Goal: Information Seeking & Learning: Learn about a topic

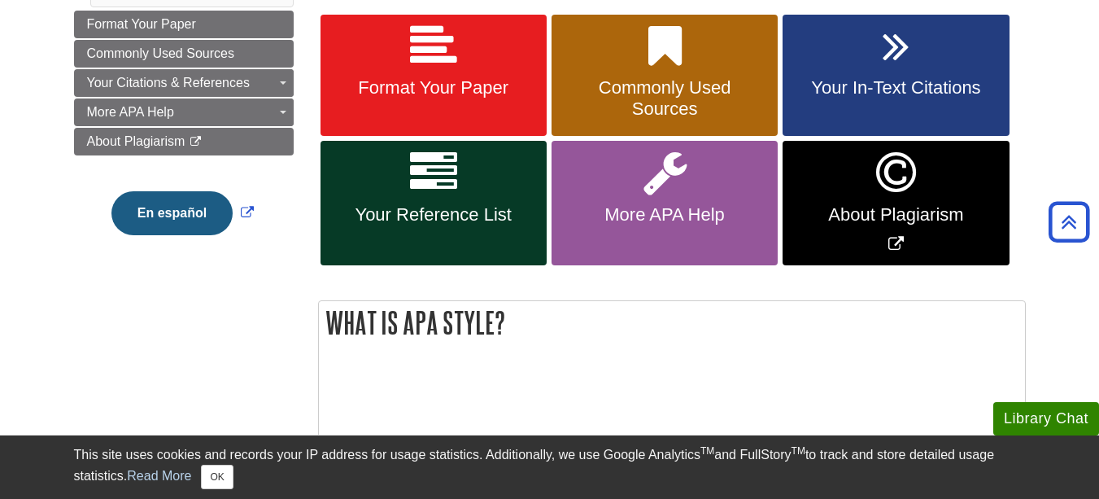
scroll to position [244, 0]
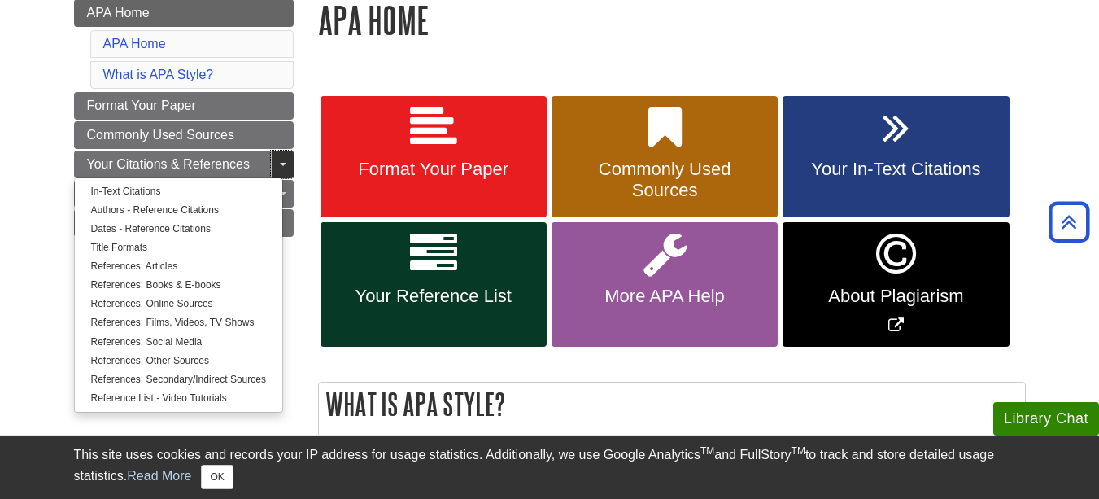
click at [280, 165] on span "Guide Page Menu" at bounding box center [283, 164] width 7 height 3
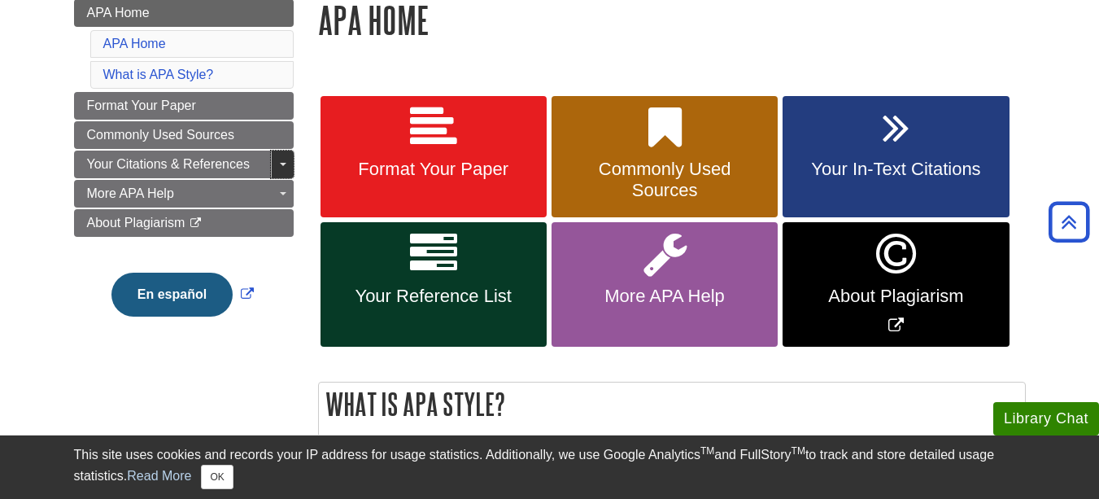
click at [280, 165] on span "Guide Page Menu" at bounding box center [283, 164] width 7 height 3
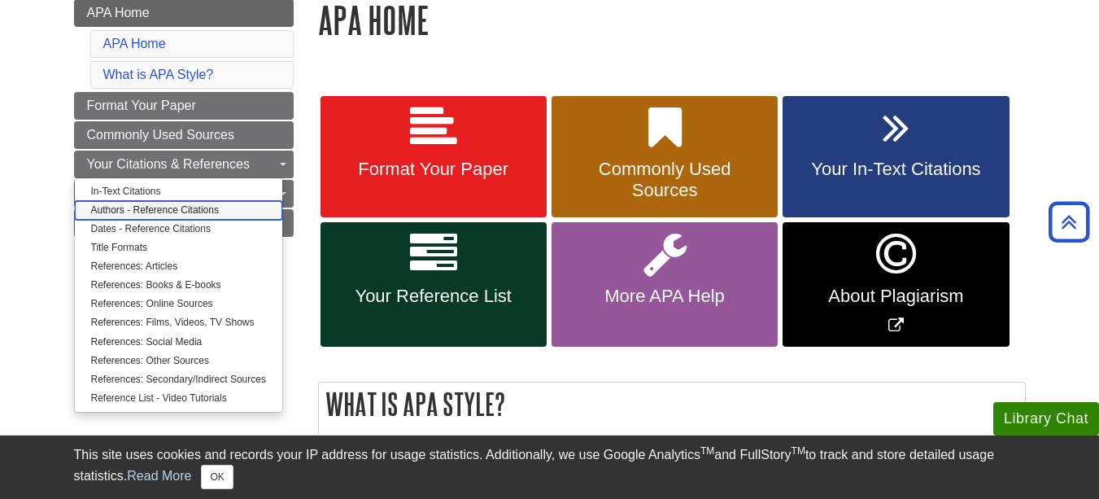
click at [223, 207] on link "Authors - Reference Citations" at bounding box center [178, 210] width 207 height 19
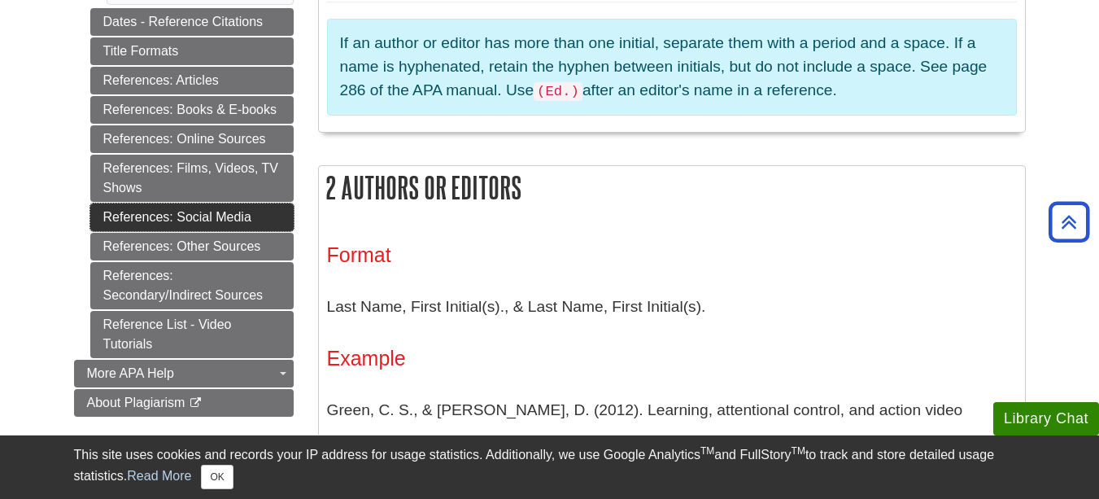
scroll to position [813, 0]
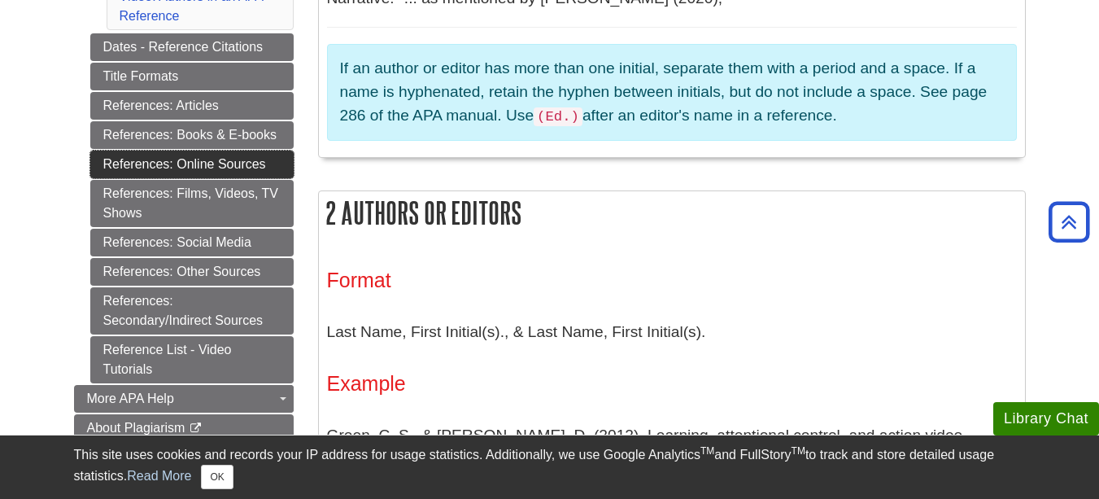
click at [268, 160] on link "References: Online Sources" at bounding box center [191, 164] width 203 height 28
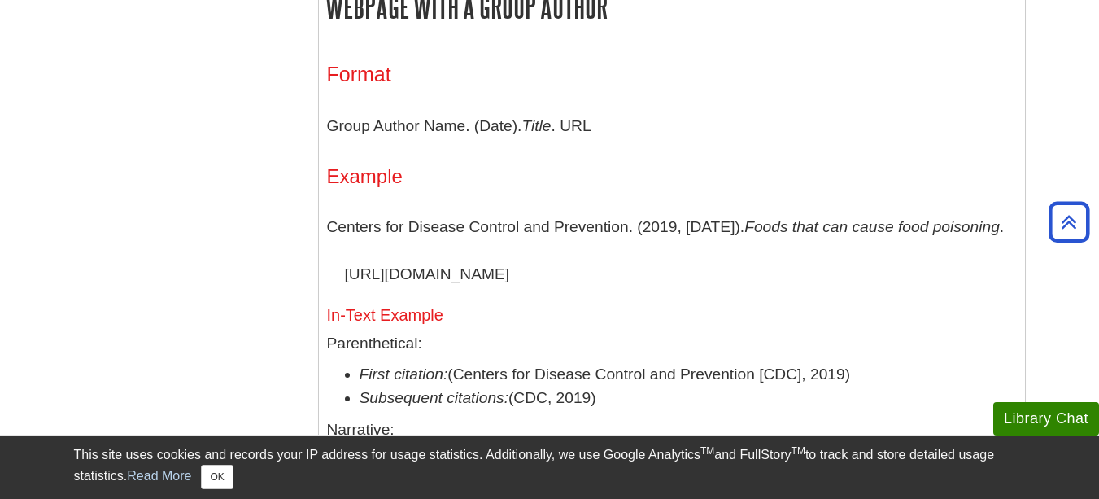
scroll to position [1708, 0]
